Goal: Task Accomplishment & Management: Complete application form

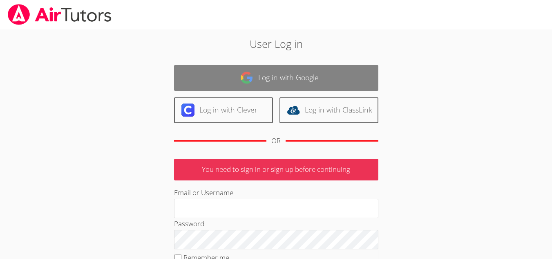
click at [239, 83] on link "Log in with Google" at bounding box center [276, 78] width 204 height 26
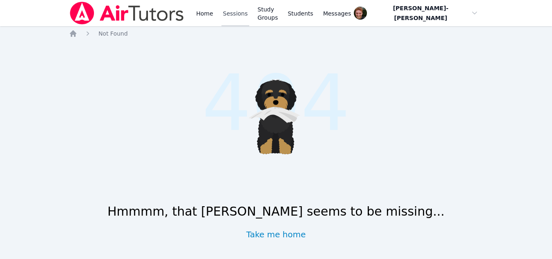
click at [239, 19] on link "Sessions" at bounding box center [235, 13] width 28 height 26
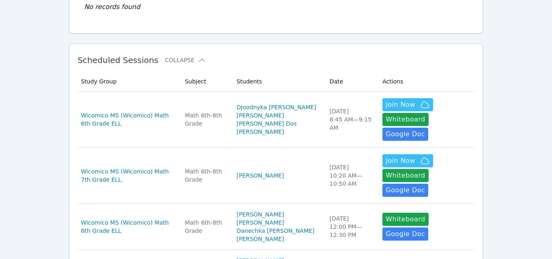
scroll to position [104, 0]
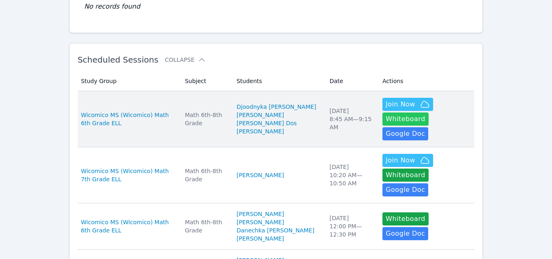
click at [429, 112] on button "Whiteboard" at bounding box center [405, 118] width 46 height 13
click at [386, 103] on span "Join Now" at bounding box center [400, 104] width 29 height 10
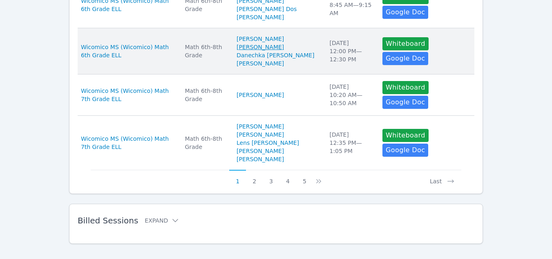
scroll to position [558, 0]
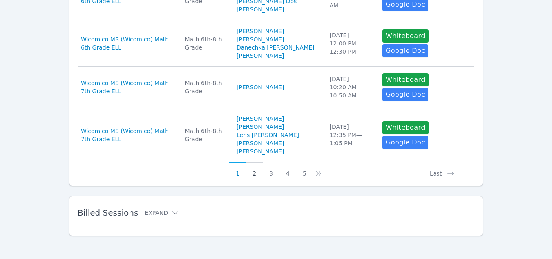
click at [254, 170] on button "2" at bounding box center [254, 170] width 17 height 16
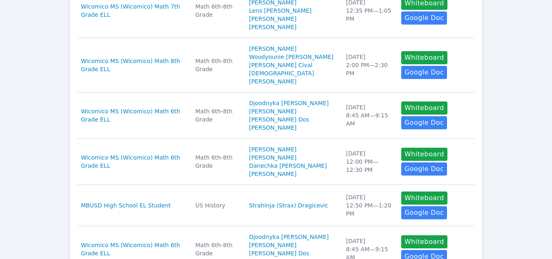
scroll to position [371, 0]
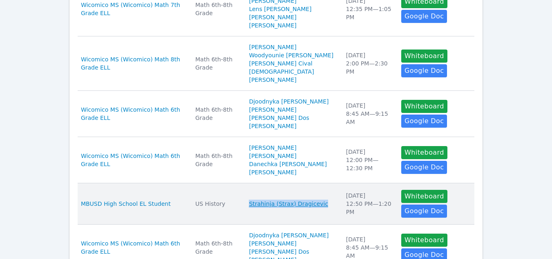
drag, startPoint x: 258, startPoint y: 173, endPoint x: 293, endPoint y: 185, distance: 37.1
click at [293, 185] on td "Students Strahinja (Strax) Dragicevic" at bounding box center [292, 203] width 97 height 41
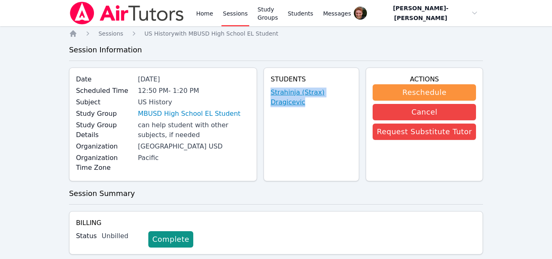
drag, startPoint x: 284, startPoint y: 94, endPoint x: 316, endPoint y: 107, distance: 34.8
click at [316, 107] on div "Students Strahinja (Strax) Dragicevic" at bounding box center [312, 124] width 96 height 114
copy link "Strahinja (Strax) Dragicevic"
click at [1, 83] on div "Home Sessions Study Groups Students Messages Open user menu [PERSON_NAME]-[PERS…" at bounding box center [276, 175] width 552 height 350
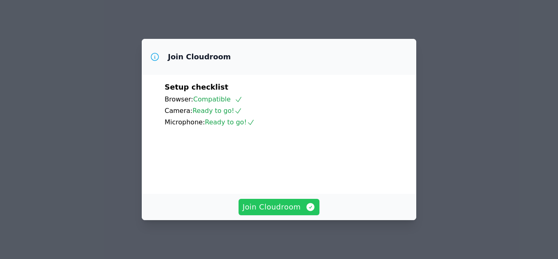
click at [262, 210] on span "Join Cloudroom" at bounding box center [279, 206] width 73 height 11
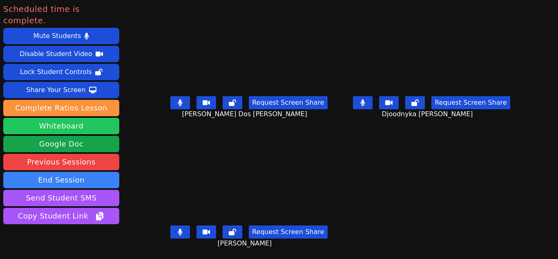
scroll to position [24, 0]
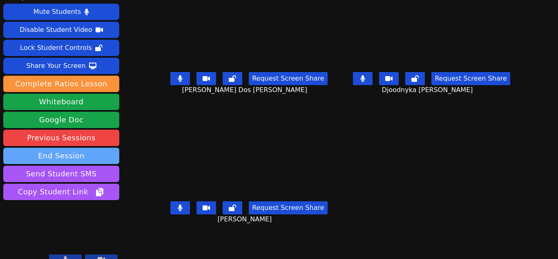
click at [76, 148] on button "End Session" at bounding box center [61, 156] width 116 height 16
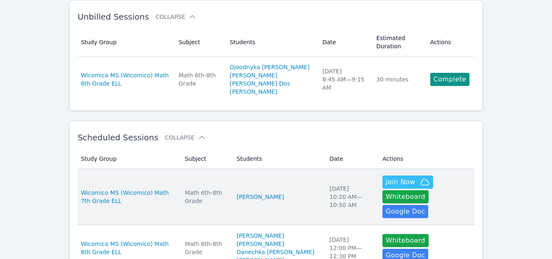
scroll to position [42, 0]
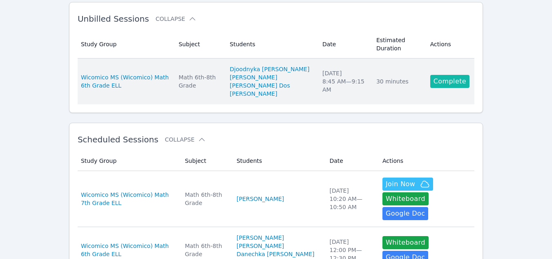
click at [447, 78] on link "Complete" at bounding box center [449, 81] width 39 height 13
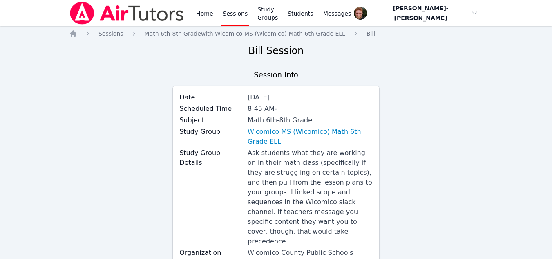
click at [452, 112] on div "Session Info Date Oct 8, 2025 Scheduled Time 8:45 AM - Subject Math 6th-8th Gra…" at bounding box center [276, 181] width 414 height 225
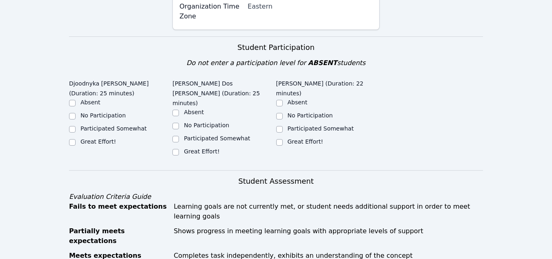
scroll to position [259, 0]
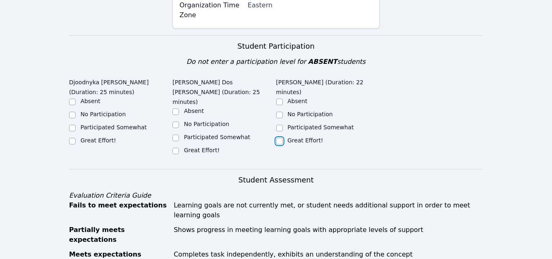
click at [279, 138] on input "Great Effort!" at bounding box center [279, 141] width 7 height 7
checkbox input "true"
click at [171, 136] on div "Great Effort!" at bounding box center [120, 141] width 103 height 10
click at [71, 138] on input "Great Effort!" at bounding box center [72, 141] width 7 height 7
checkbox input "true"
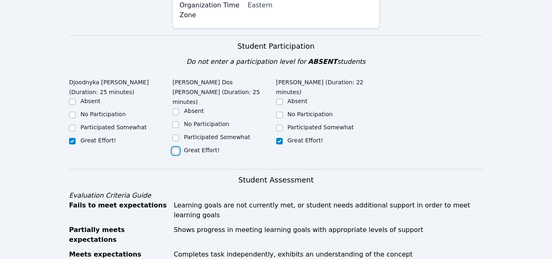
click at [174, 148] on input "Great Effort!" at bounding box center [175, 151] width 7 height 7
checkbox input "true"
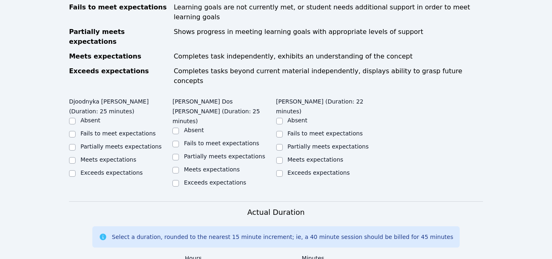
scroll to position [456, 0]
click at [70, 170] on input "Exceeds expectations" at bounding box center [72, 173] width 7 height 7
checkbox input "true"
click at [177, 180] on input "Exceeds expectations" at bounding box center [175, 183] width 7 height 7
checkbox input "true"
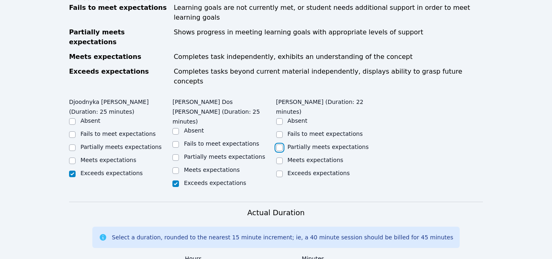
click at [280, 144] on input "Partially meets expectations" at bounding box center [279, 147] width 7 height 7
checkbox input "true"
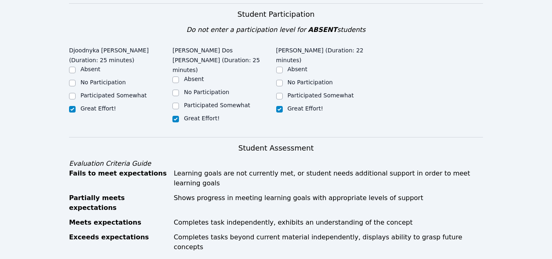
scroll to position [290, 0]
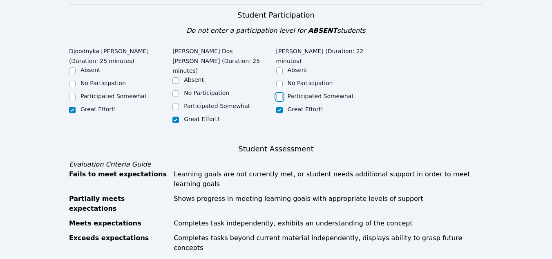
click at [280, 94] on input "Participated Somewhat" at bounding box center [279, 97] width 7 height 7
checkbox input "true"
checkbox input "false"
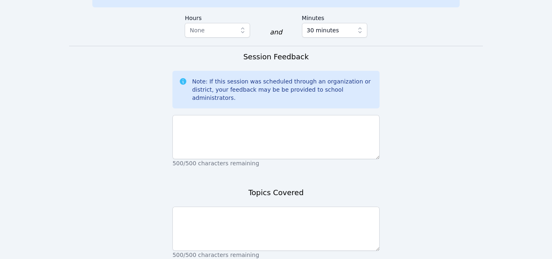
scroll to position [697, 0]
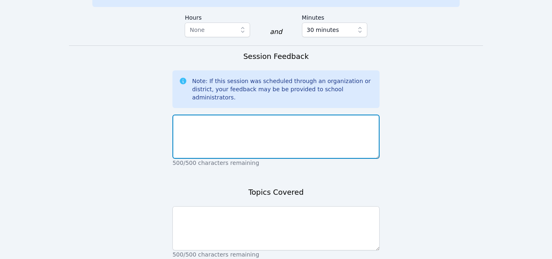
click at [246, 114] on textarea at bounding box center [275, 136] width 207 height 44
type textarea "Jean was quiet today and did very little."
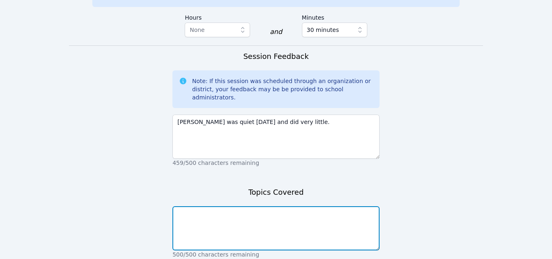
click at [224, 206] on textarea at bounding box center [275, 228] width 207 height 44
type textarea "Surface area."
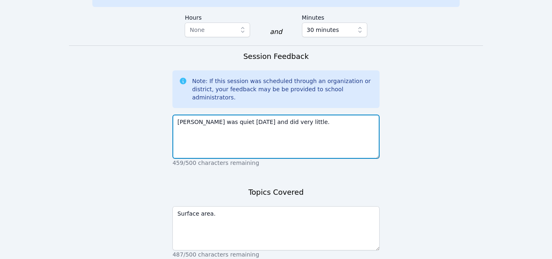
click at [177, 114] on textarea "Jean was quiet today and did very little." at bounding box center [275, 136] width 207 height 44
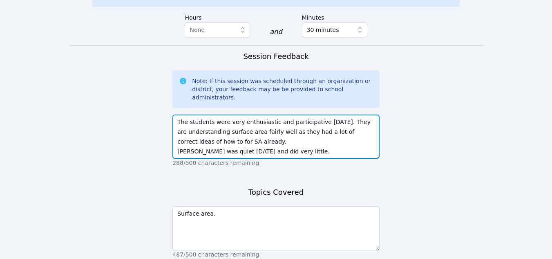
click at [233, 114] on textarea "The students were very enthusiastic and participative today. They are understan…" at bounding box center [275, 136] width 207 height 44
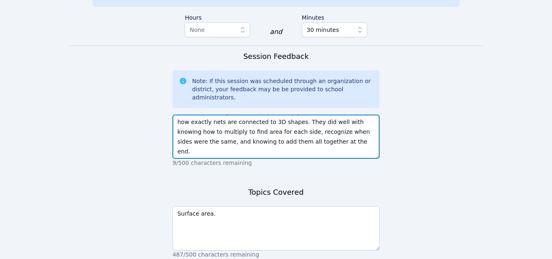
type textarea "The students were very enthusiastic and participative today. They are understan…"
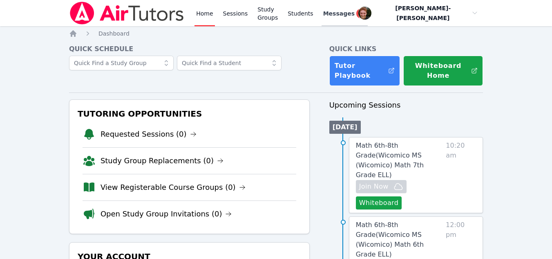
click at [341, 17] on span "Messages" at bounding box center [338, 13] width 31 height 8
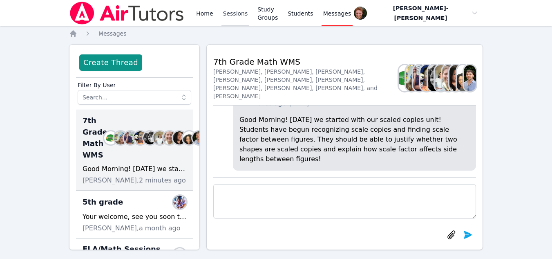
click at [231, 14] on link "Sessions" at bounding box center [235, 13] width 28 height 26
